Goal: Transaction & Acquisition: Purchase product/service

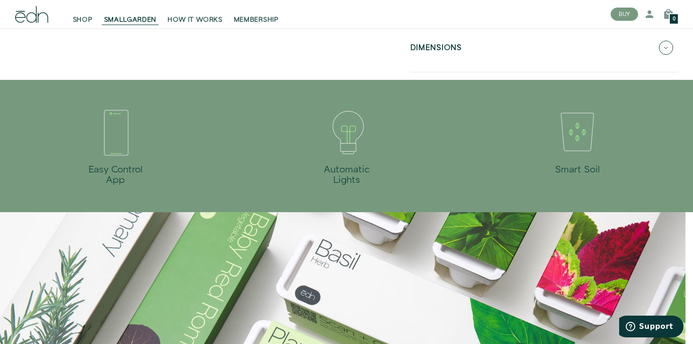
scroll to position [319, 0]
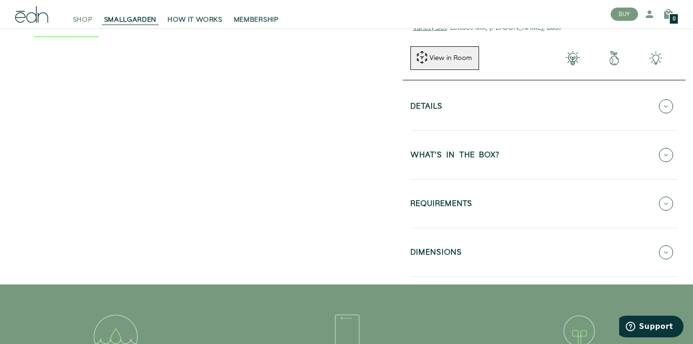
click at [76, 20] on span "SHOP" at bounding box center [83, 19] width 20 height 9
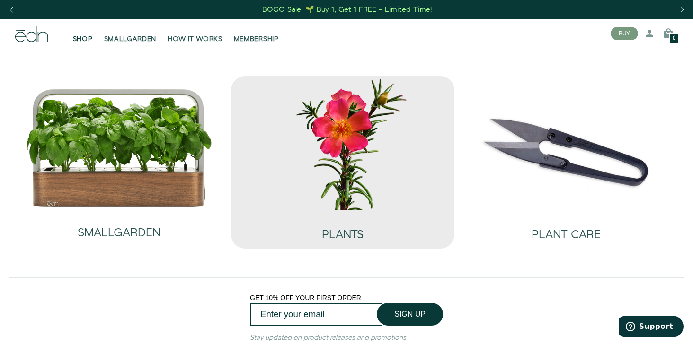
click at [324, 110] on img at bounding box center [342, 142] width 208 height 133
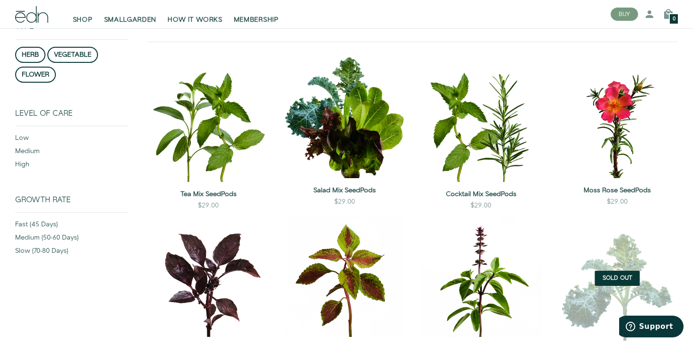
scroll to position [133, 0]
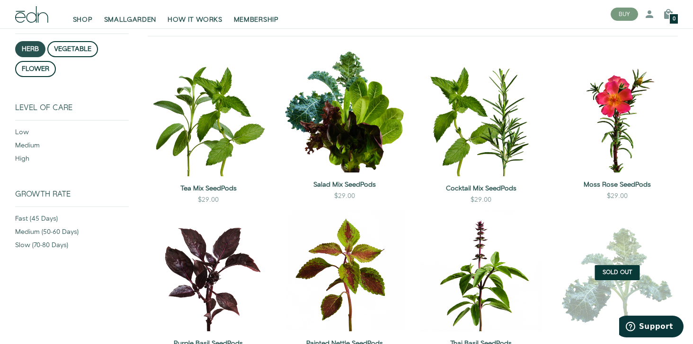
click at [28, 51] on button "herb" at bounding box center [30, 49] width 30 height 16
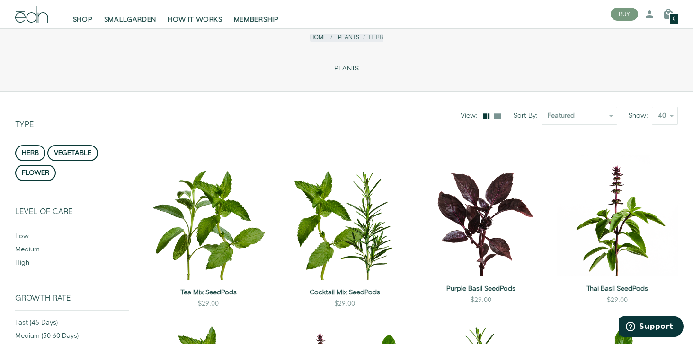
scroll to position [43, 0]
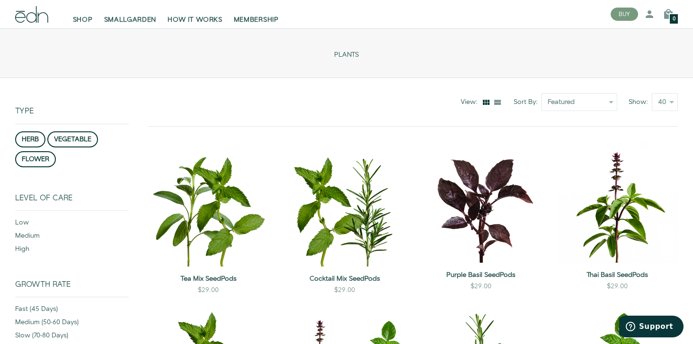
click at [84, 26] on div "SHOP SMALLGARDEN HOW IT WORKS MEMBERSHIP" at bounding box center [305, 14] width 595 height 28
click at [80, 17] on span "SHOP" at bounding box center [83, 19] width 20 height 9
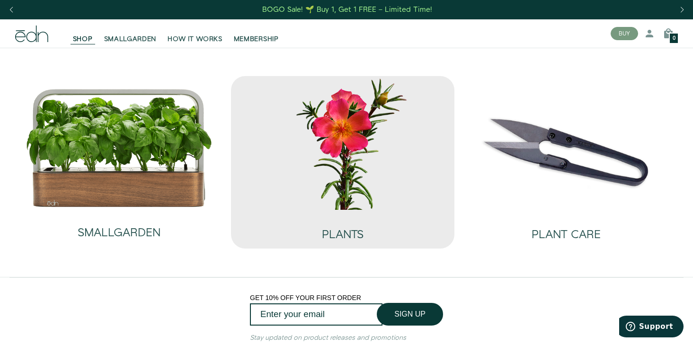
click at [334, 147] on img at bounding box center [342, 142] width 208 height 133
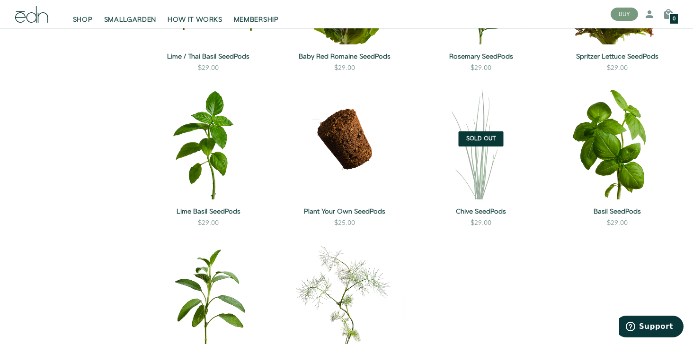
scroll to position [734, 0]
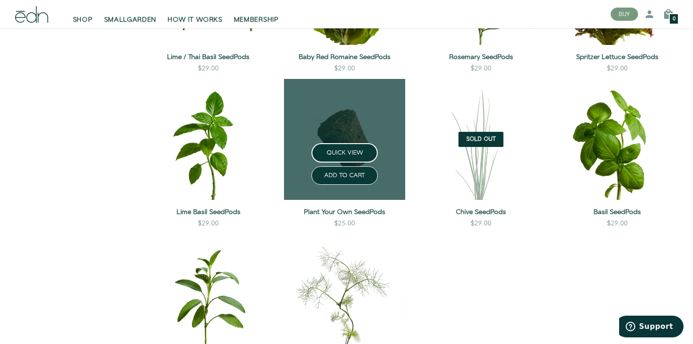
click at [342, 123] on link at bounding box center [344, 139] width 121 height 121
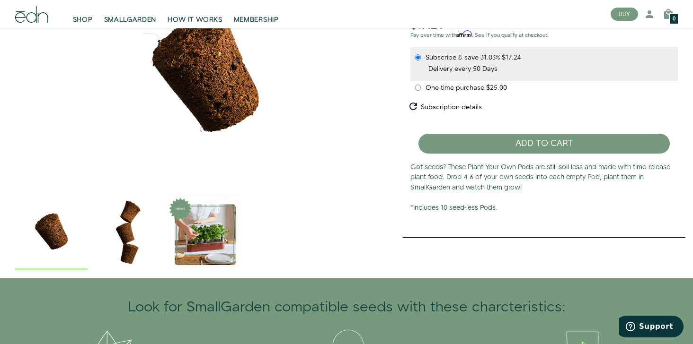
scroll to position [95, 0]
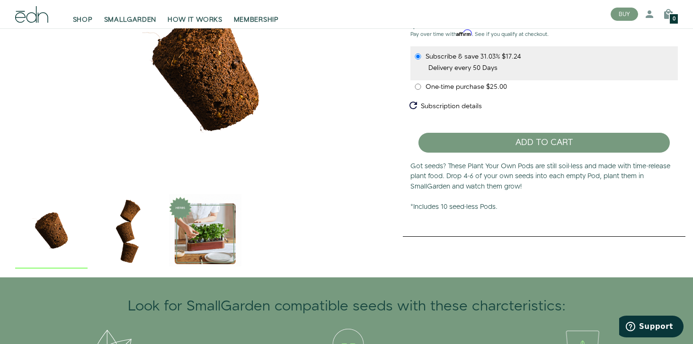
click at [47, 231] on img "1 / 3" at bounding box center [51, 230] width 72 height 72
click at [126, 237] on img "2 / 3" at bounding box center [128, 230] width 72 height 72
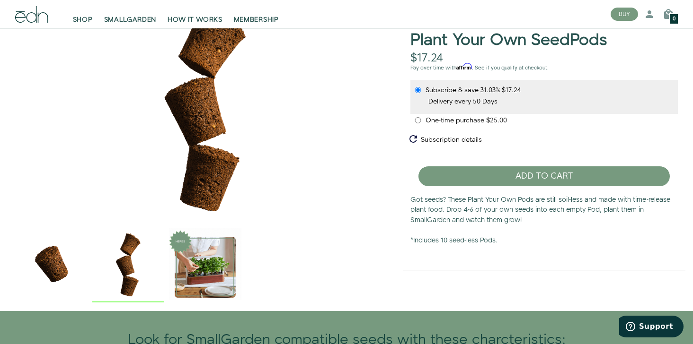
scroll to position [77, 0]
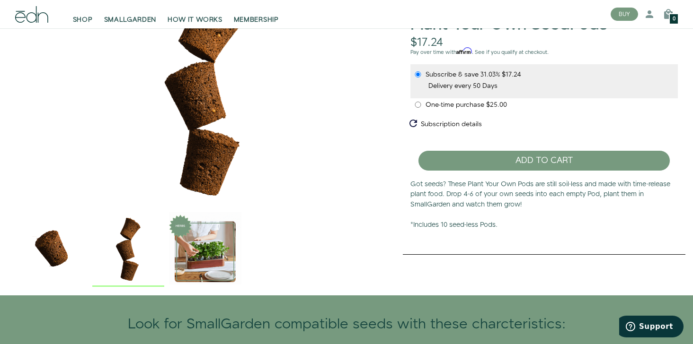
click at [206, 252] on img "3 / 3" at bounding box center [205, 248] width 72 height 72
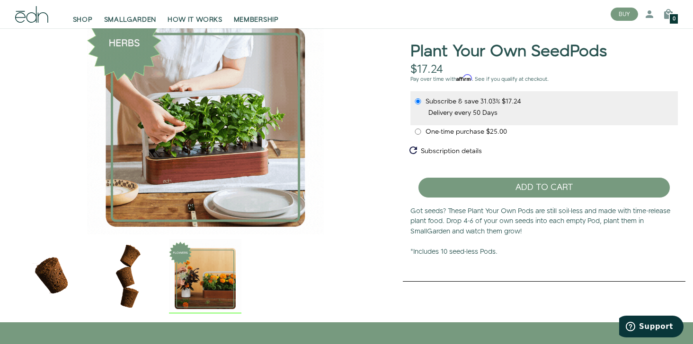
scroll to position [49, 0]
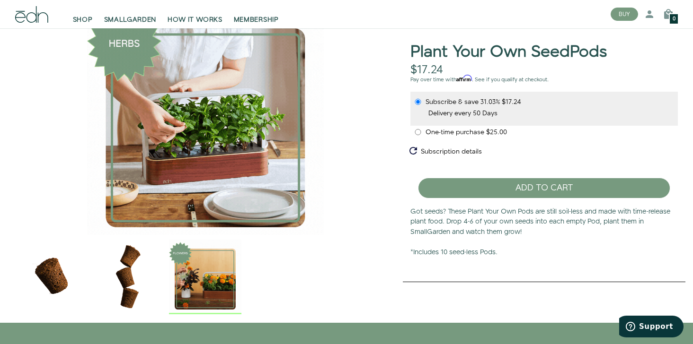
click at [196, 139] on img "3 / 3" at bounding box center [205, 117] width 380 height 237
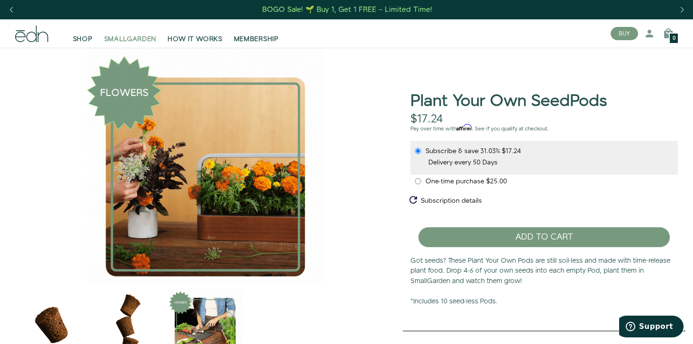
click at [132, 41] on span "SMALLGARDEN" at bounding box center [130, 39] width 53 height 9
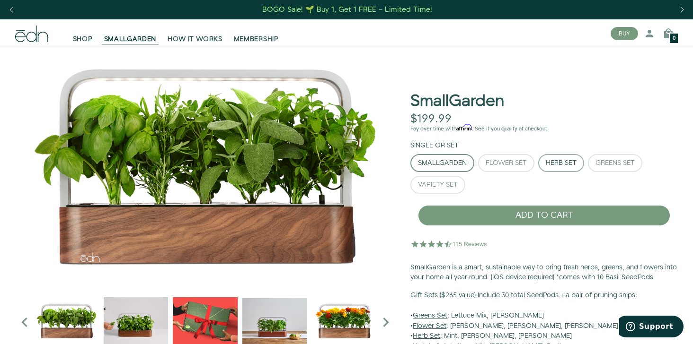
click at [562, 167] on button "Herb Set" at bounding box center [561, 163] width 46 height 18
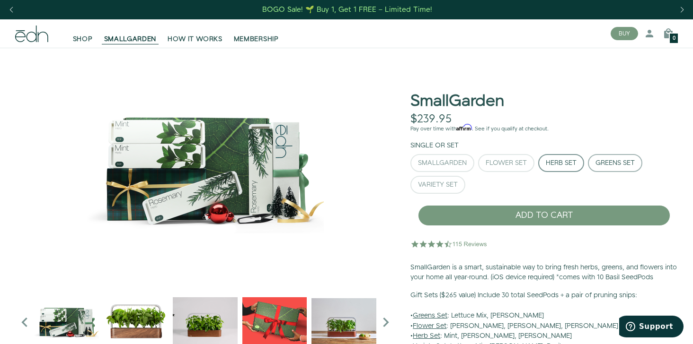
click at [614, 164] on div "Greens Set" at bounding box center [614, 163] width 39 height 7
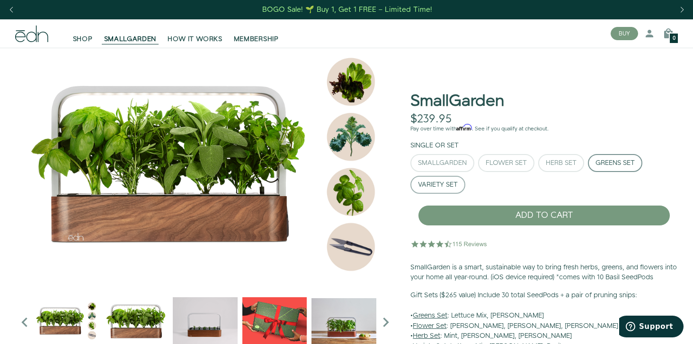
click at [436, 183] on div "Variety Set" at bounding box center [438, 185] width 40 height 7
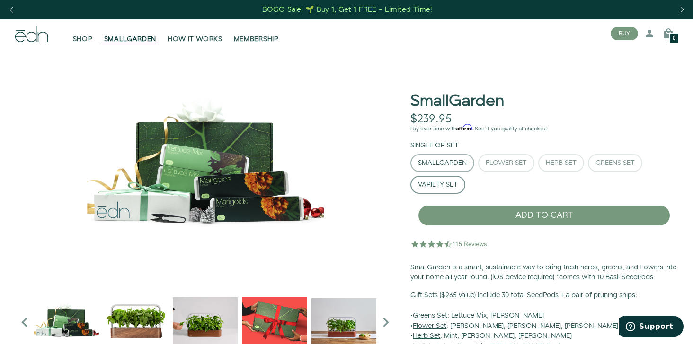
click at [450, 167] on div "SmallGarden" at bounding box center [442, 163] width 49 height 7
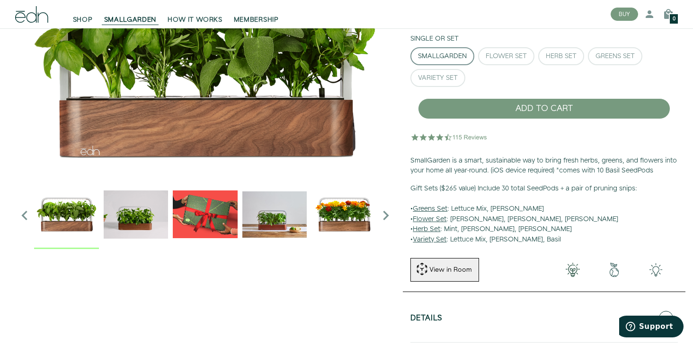
scroll to position [106, 0]
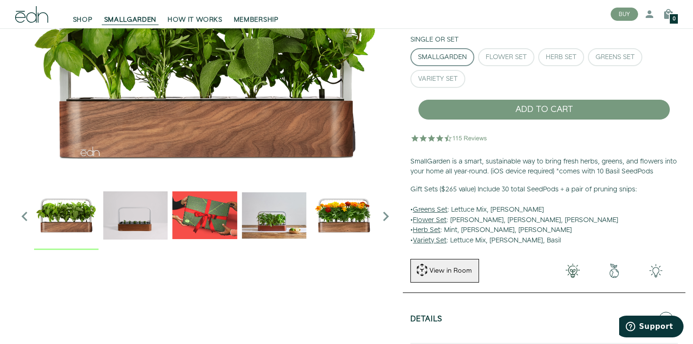
click at [140, 218] on img "2 / 6" at bounding box center [135, 215] width 65 height 65
click at [215, 216] on img "3 / 6" at bounding box center [205, 215] width 65 height 65
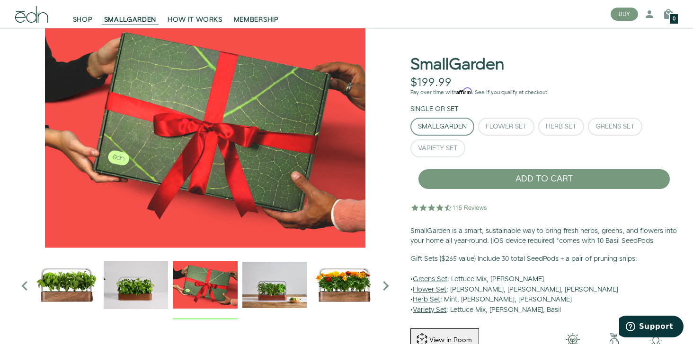
scroll to position [33, 0]
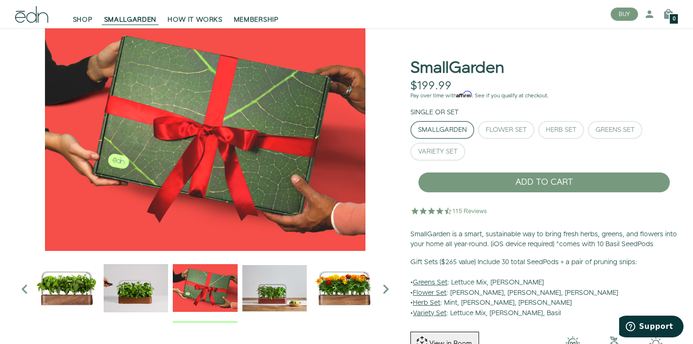
click at [280, 277] on img "4 / 6" at bounding box center [274, 288] width 65 height 65
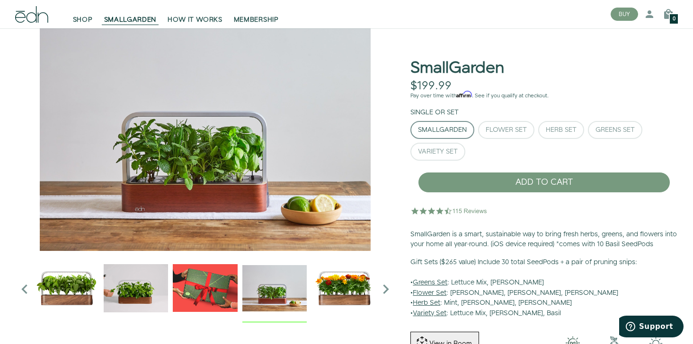
click at [340, 290] on img "5 / 6" at bounding box center [343, 288] width 65 height 65
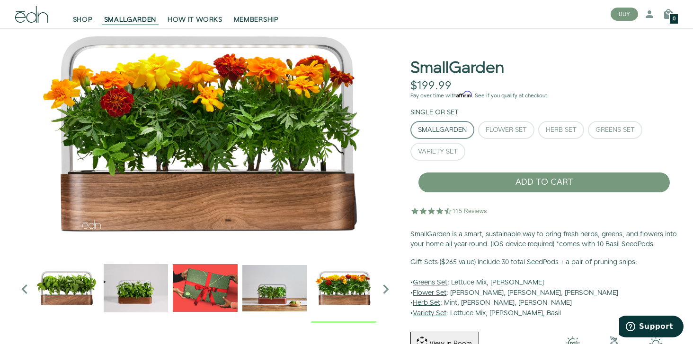
click at [384, 291] on icon "Next slide" at bounding box center [385, 289] width 19 height 19
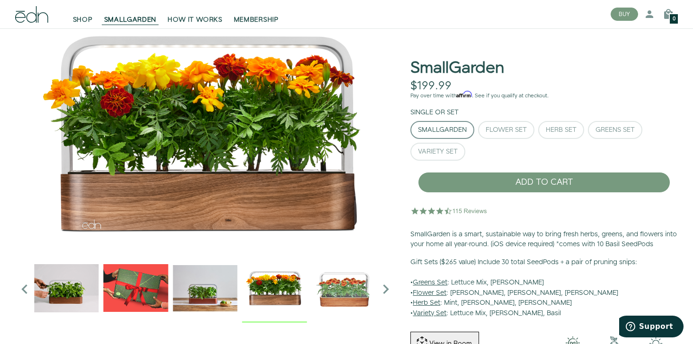
click at [341, 291] on img "6 / 6" at bounding box center [343, 288] width 65 height 65
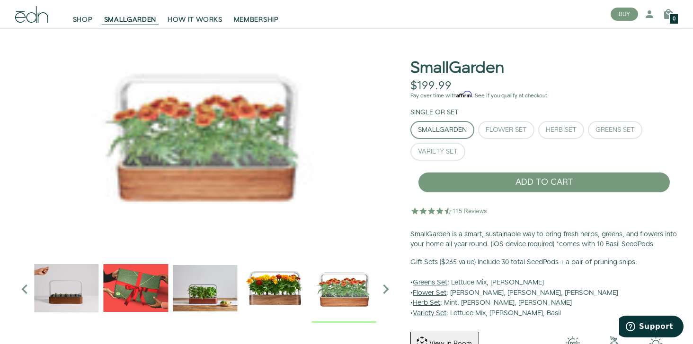
click at [388, 290] on icon "Next slide" at bounding box center [385, 289] width 19 height 19
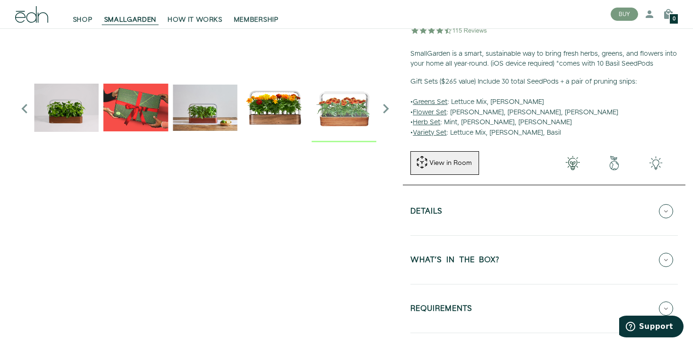
scroll to position [249, 0]
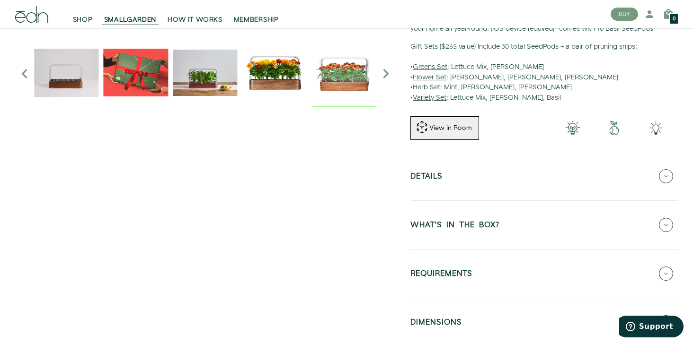
click at [436, 171] on button "Details" at bounding box center [543, 176] width 267 height 33
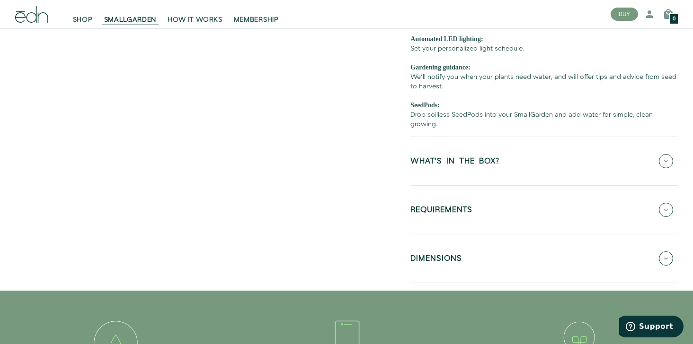
scroll to position [476, 0]
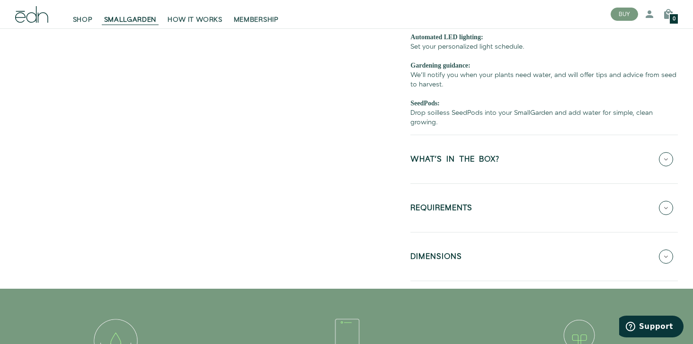
click at [508, 160] on button "WHAT'S IN THE BOX?" at bounding box center [543, 159] width 267 height 33
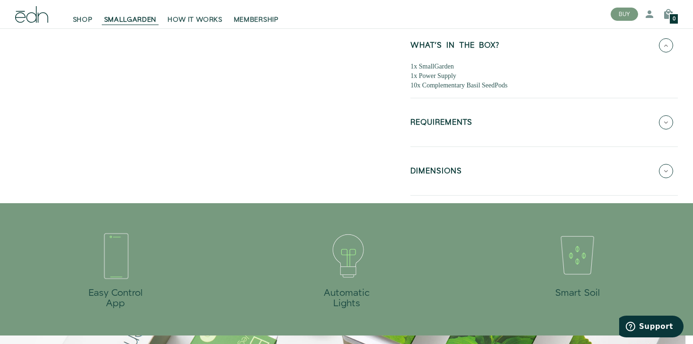
scroll to position [427, 0]
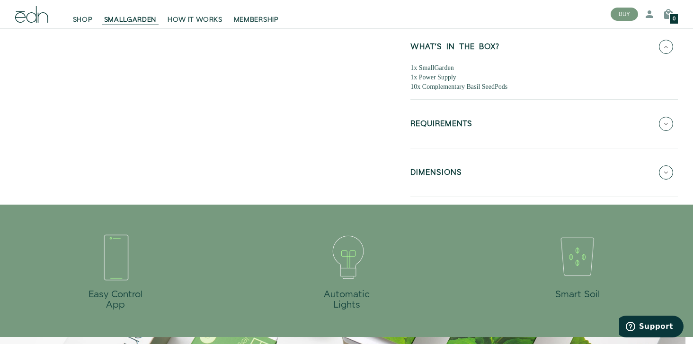
click at [488, 130] on button "REQUIREMENTS" at bounding box center [543, 123] width 267 height 33
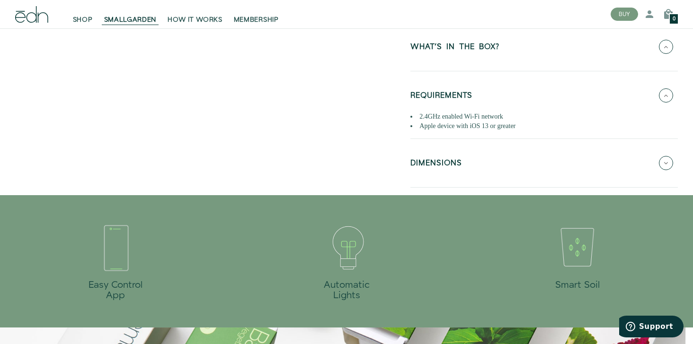
click at [475, 155] on button "DIMENSIONS" at bounding box center [543, 163] width 267 height 33
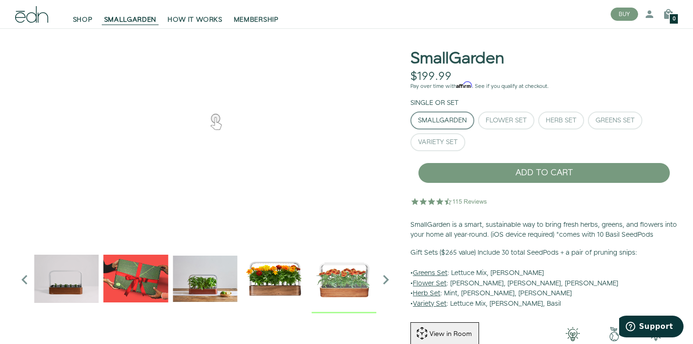
scroll to position [0, 0]
